Goal: Task Accomplishment & Management: Complete application form

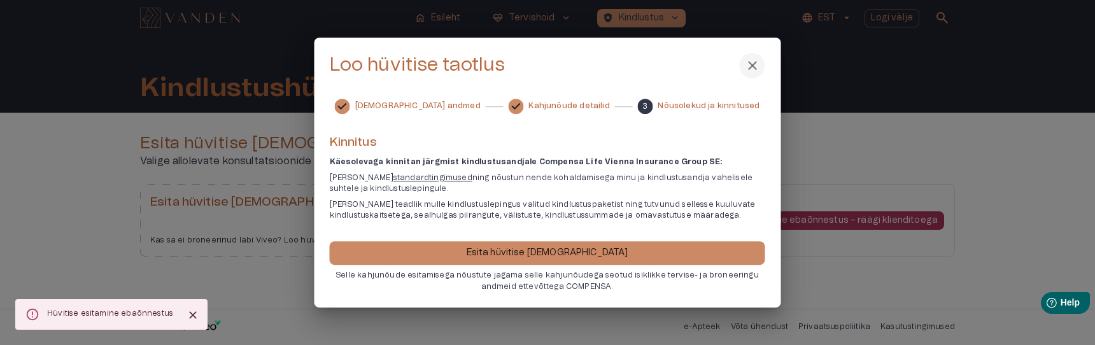
click at [953, 297] on div at bounding box center [547, 172] width 1095 height 345
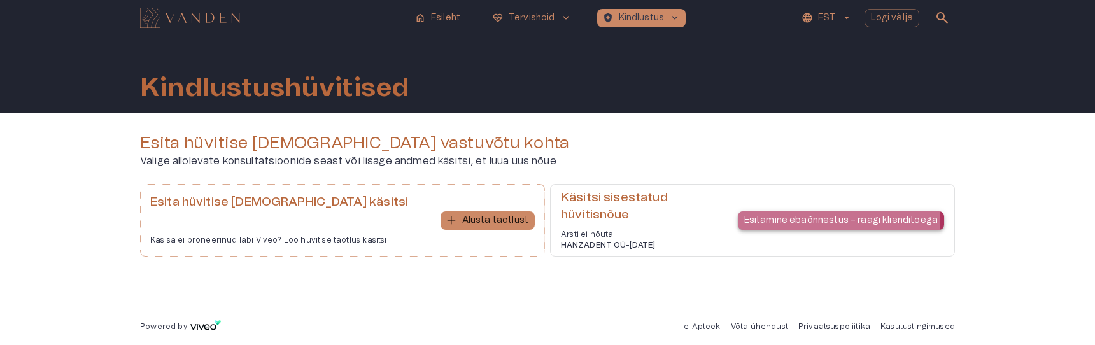
click at [791, 218] on p "Esitamine ebaõnnestus – räägi klienditoega" at bounding box center [841, 220] width 194 height 13
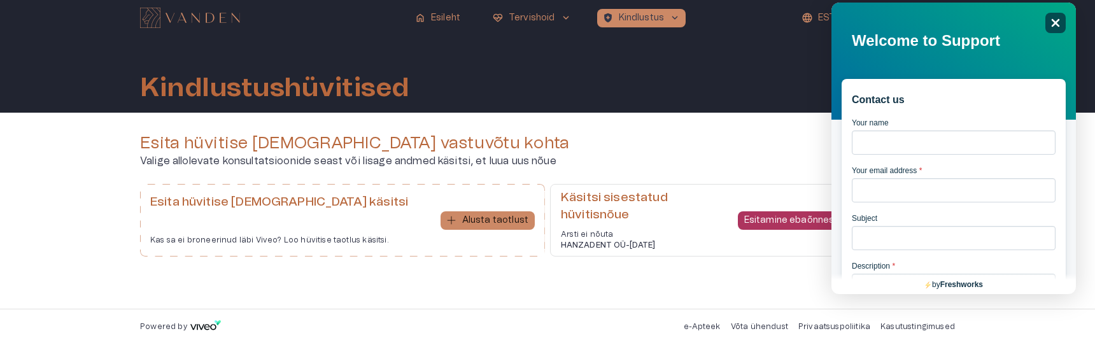
click at [1052, 31] on div "Close" at bounding box center [1055, 23] width 20 height 20
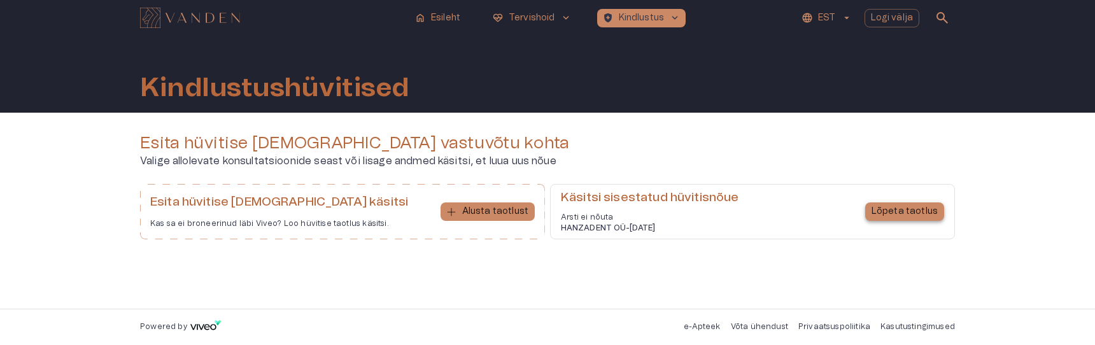
click at [924, 211] on p "Lõpeta taotlus" at bounding box center [905, 211] width 66 height 13
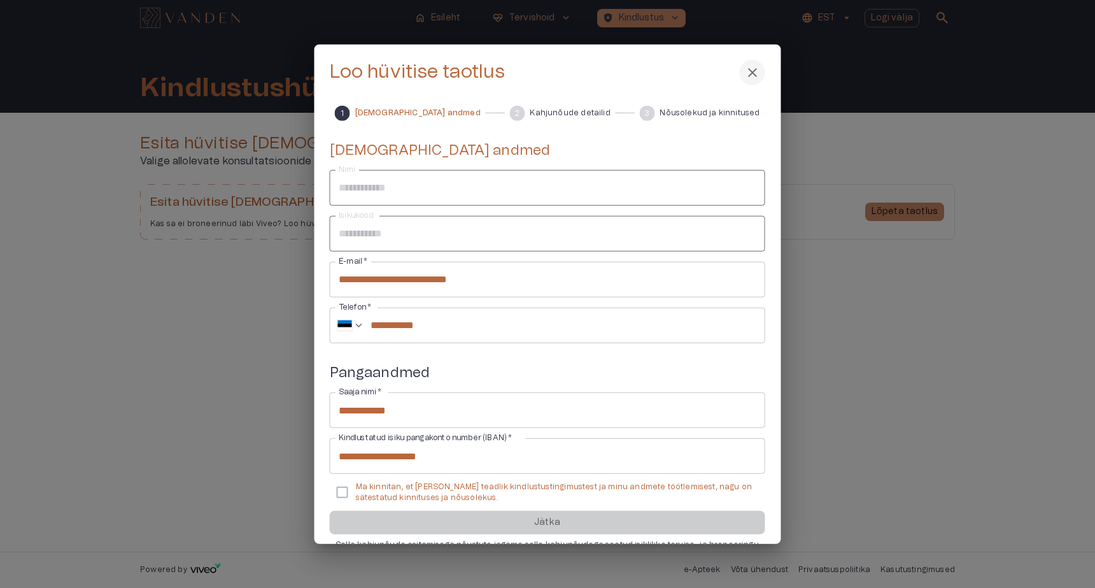
scroll to position [32, 0]
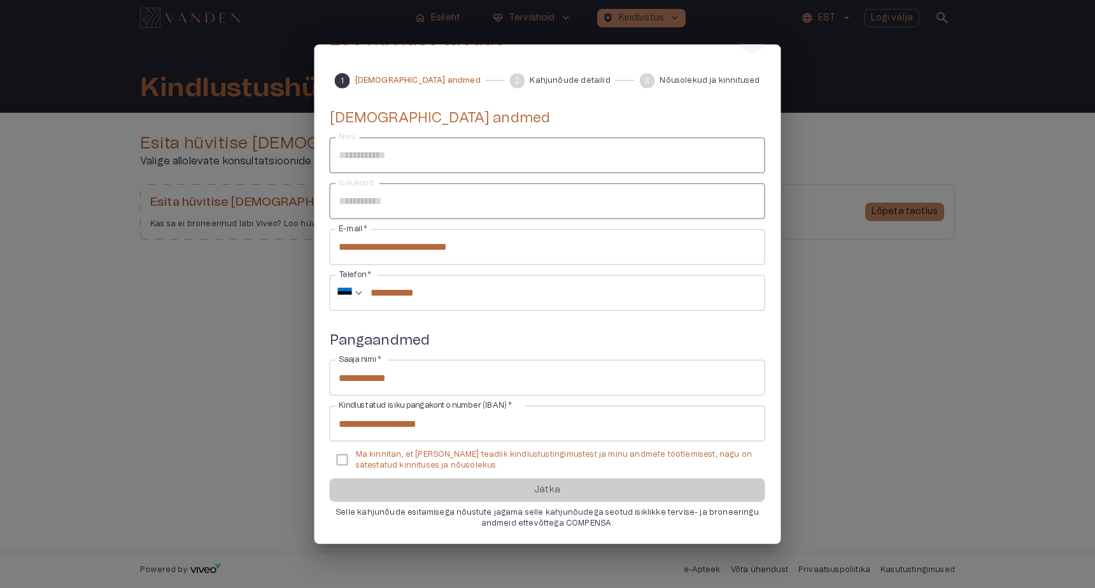
click at [362, 344] on p "Ma kinnitan, et [PERSON_NAME] teadlik kindlustustingimustest ja minu andmete tö…" at bounding box center [555, 460] width 399 height 22
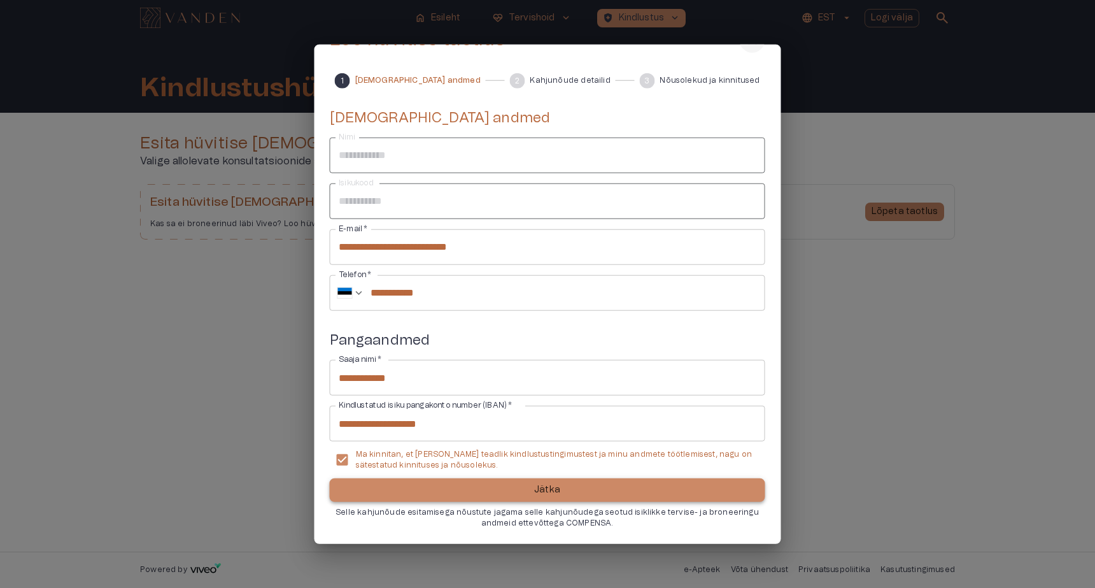
click at [493, 344] on button "Jätka" at bounding box center [547, 490] width 435 height 24
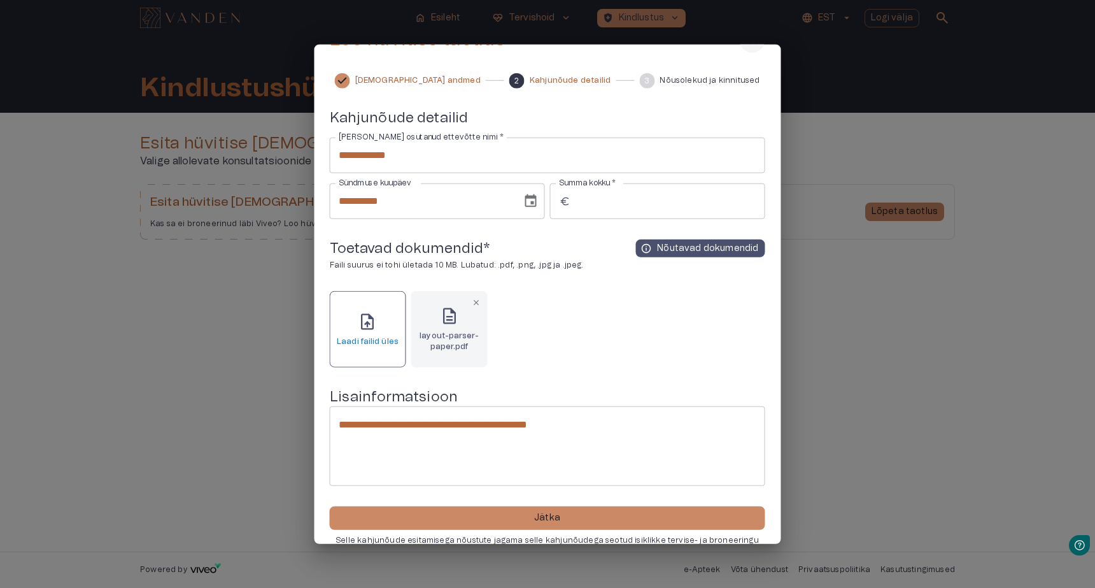
scroll to position [0, 0]
click at [563, 344] on button "Jätka" at bounding box center [547, 518] width 435 height 24
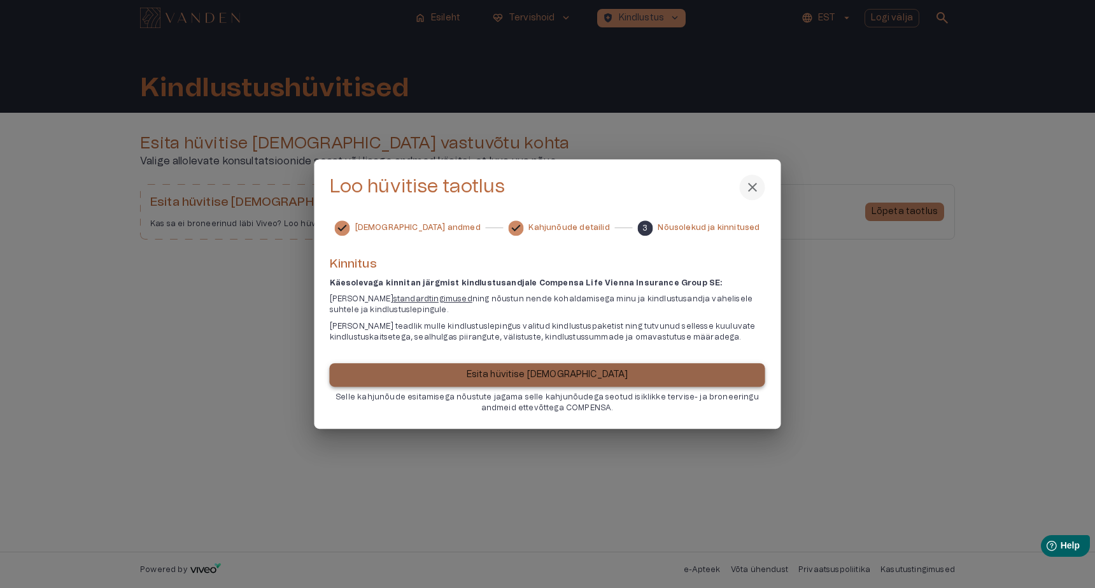
click at [535, 344] on p "Esita hüvitise [DEMOGRAPHIC_DATA]" at bounding box center [548, 374] width 162 height 13
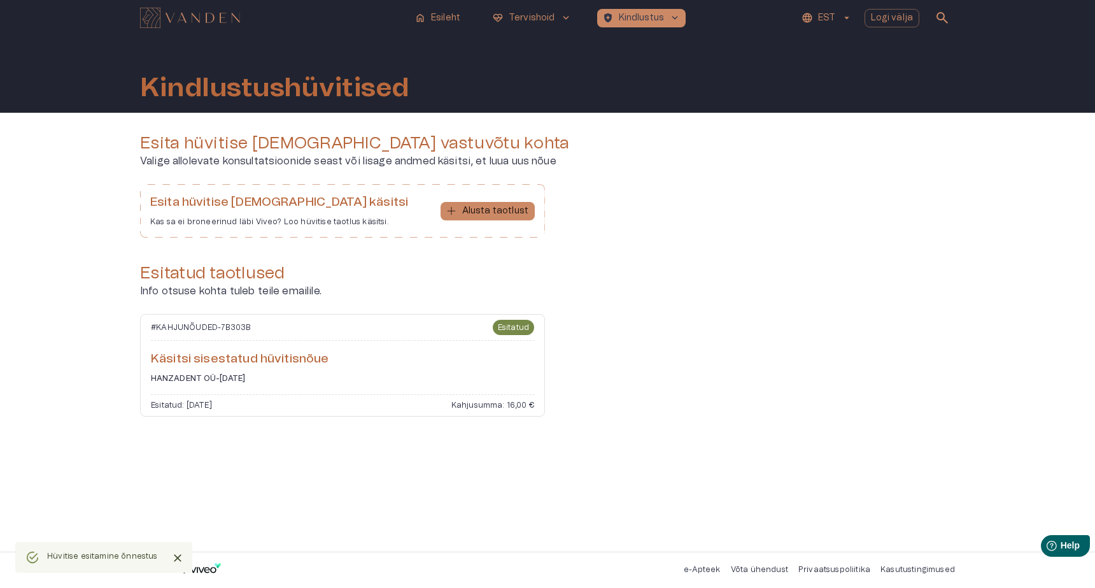
click at [395, 344] on h6 "HANZADENT OÜ - [DATE]" at bounding box center [342, 378] width 383 height 11
click at [248, 344] on h6 "Käsitsi sisestatud hüvitisnõue" at bounding box center [342, 359] width 383 height 17
click at [245, 344] on h6 "Käsitsi sisestatud hüvitisnõue" at bounding box center [342, 359] width 383 height 17
click at [817, 16] on button "EST" at bounding box center [827, 18] width 54 height 18
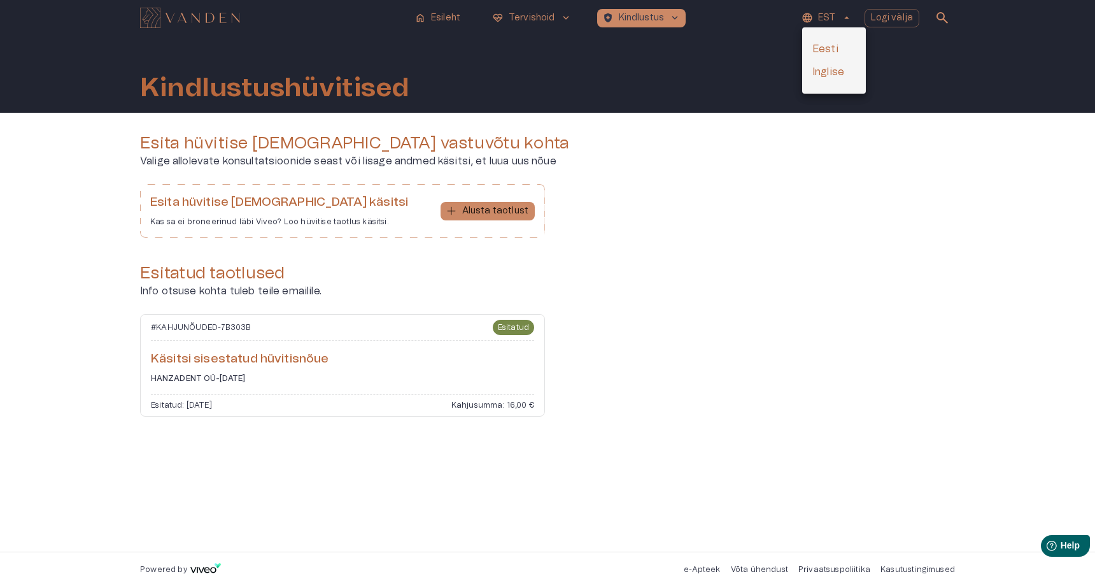
click at [831, 71] on li "Inglise" at bounding box center [834, 71] width 64 height 23
